Goal: Check status: Check status

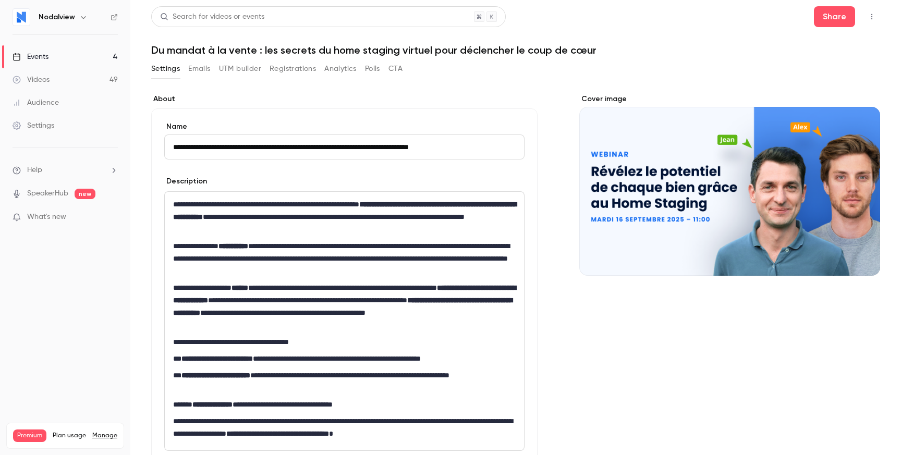
click at [63, 49] on link "Events 4" at bounding box center [65, 56] width 130 height 23
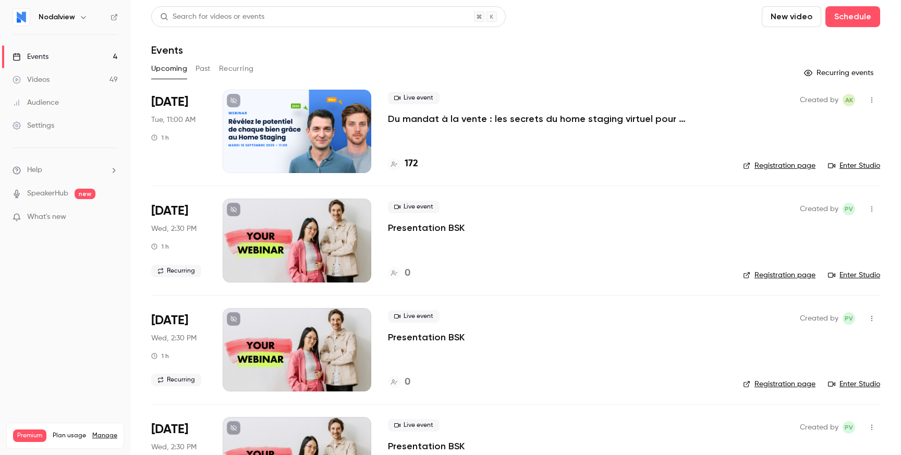
click at [576, 117] on p "Du mandat à la vente : les secrets du home staging virtuel pour déclencher le c…" at bounding box center [544, 119] width 313 height 13
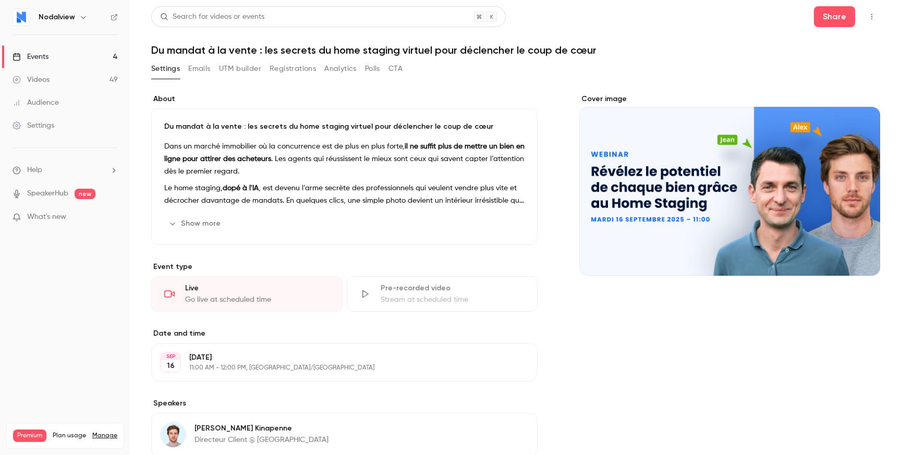
click at [272, 68] on button "Registrations" at bounding box center [293, 69] width 46 height 17
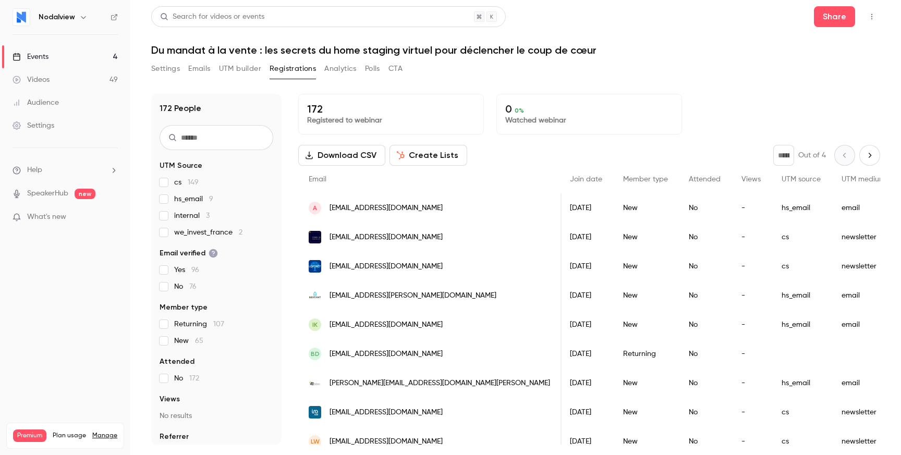
scroll to position [0, 146]
